Goal: Information Seeking & Learning: Learn about a topic

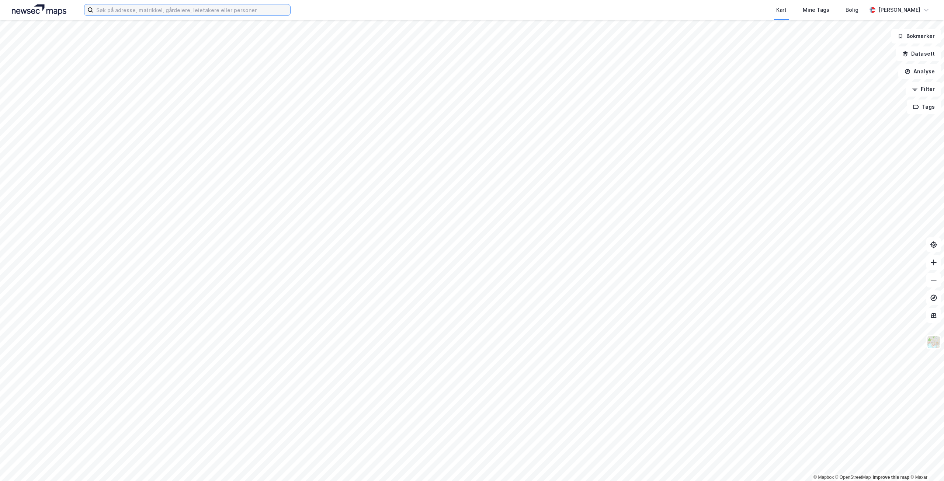
click at [114, 13] on input at bounding box center [191, 9] width 197 height 11
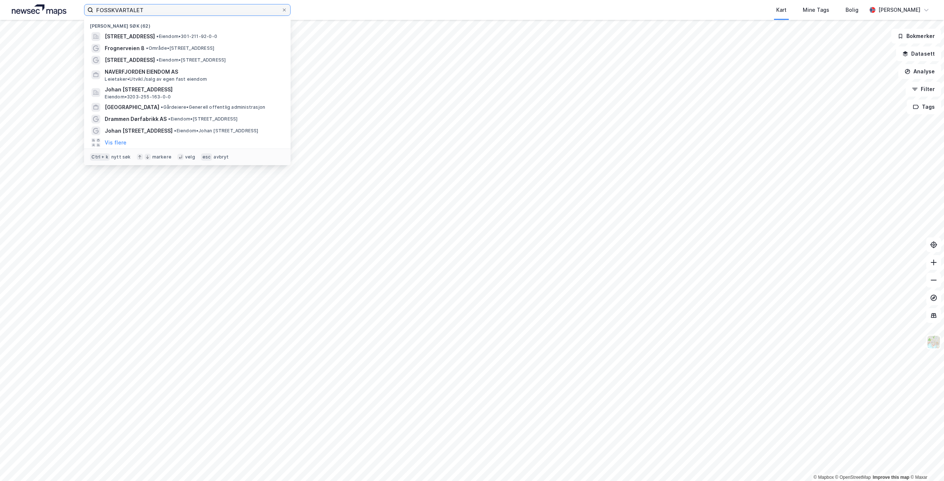
type input "FOSSKVARTALET"
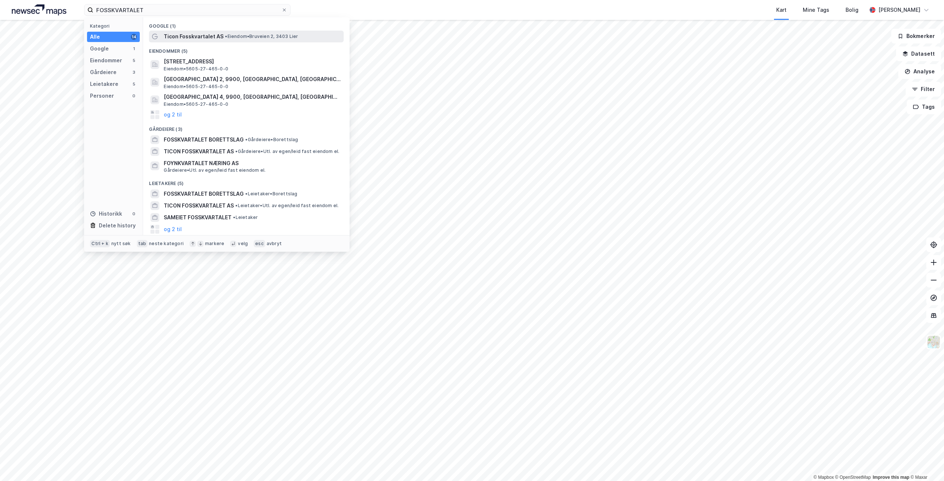
click at [184, 37] on span "Ticon Fosskvartalet AS" at bounding box center [194, 36] width 60 height 9
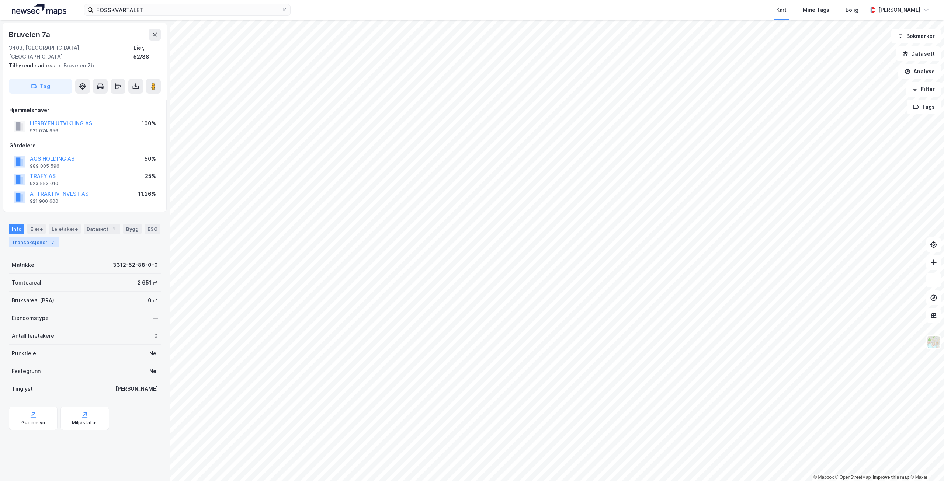
click at [42, 237] on div "Transaksjoner 7" at bounding box center [34, 242] width 51 height 10
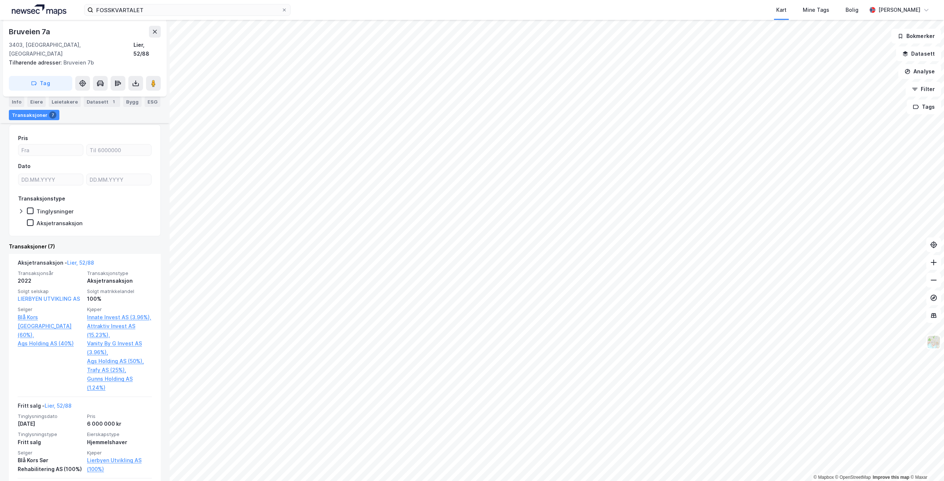
scroll to position [124, 0]
